Goal: Task Accomplishment & Management: Manage account settings

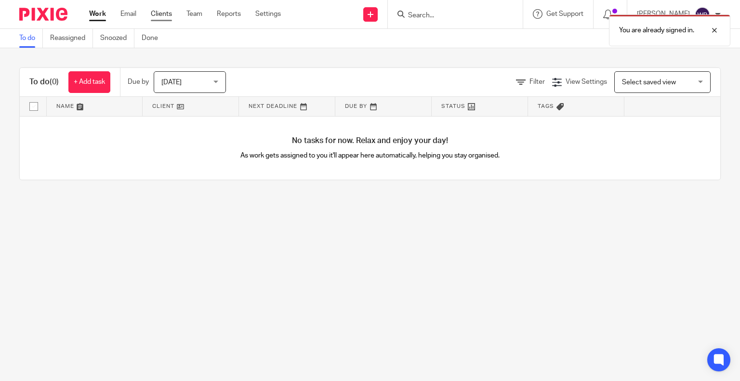
click at [165, 13] on link "Clients" at bounding box center [161, 14] width 21 height 10
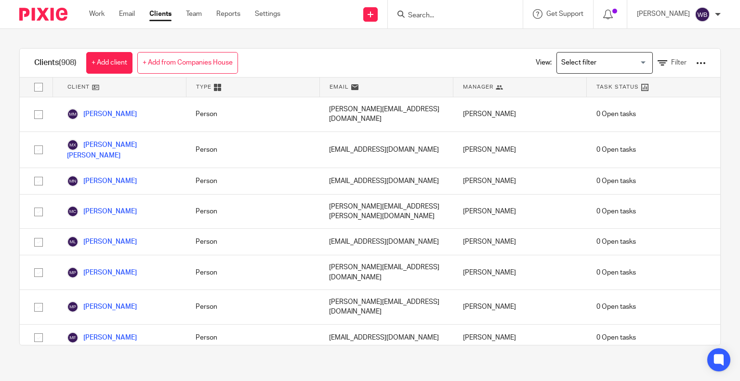
scroll to position [21284, 0]
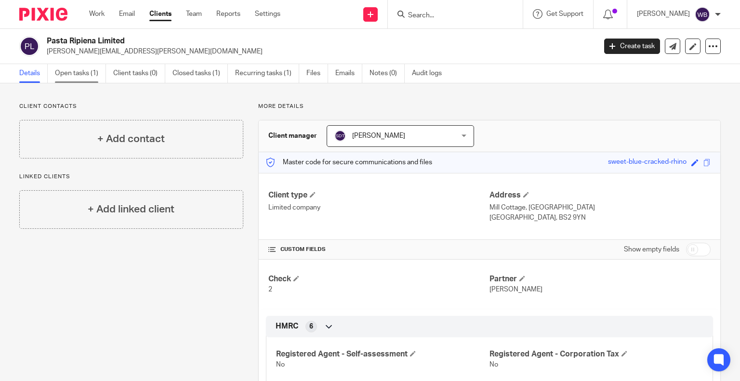
click at [85, 72] on link "Open tasks (1)" at bounding box center [80, 73] width 51 height 19
